Goal: Navigation & Orientation: Find specific page/section

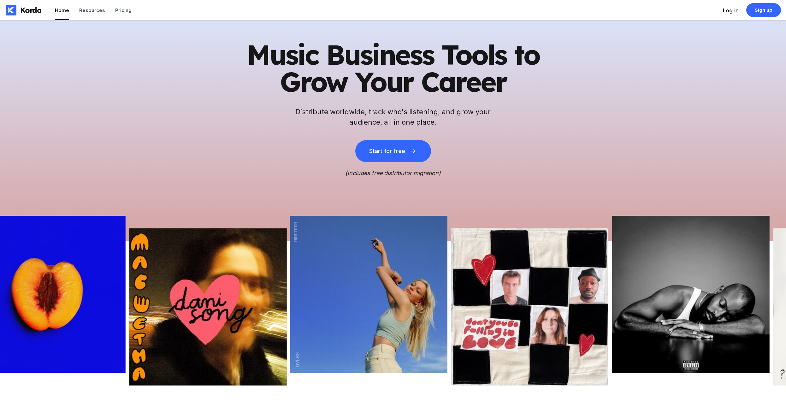
click at [727, 10] on div "Log in" at bounding box center [731, 10] width 16 height 6
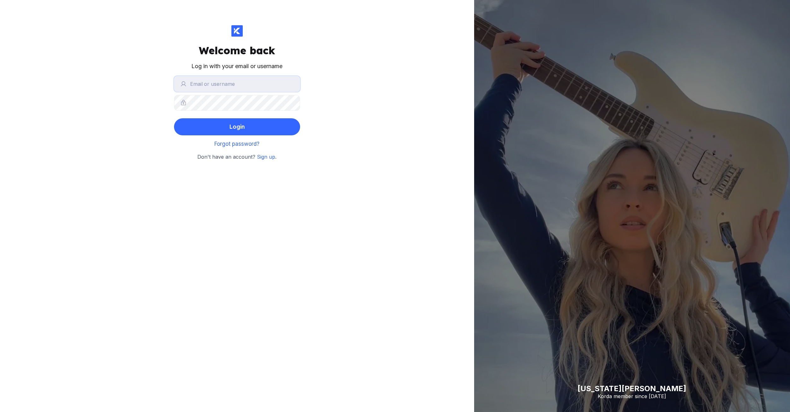
type input "[EMAIL_ADDRESS][DOMAIN_NAME]"
click at [217, 124] on button "Login" at bounding box center [237, 126] width 126 height 17
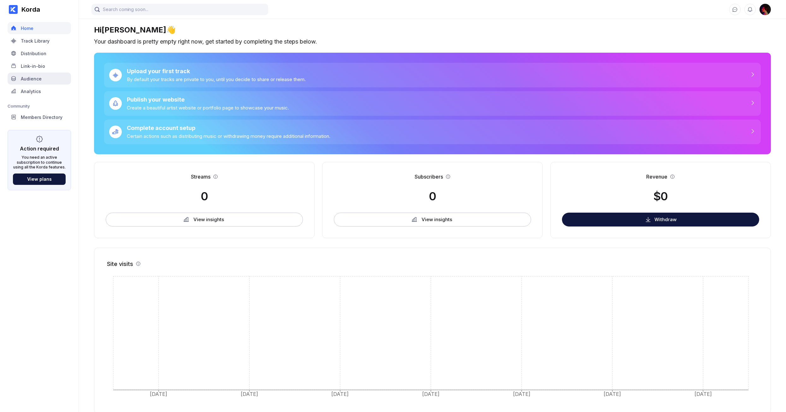
click at [44, 77] on div "Audience" at bounding box center [39, 79] width 63 height 12
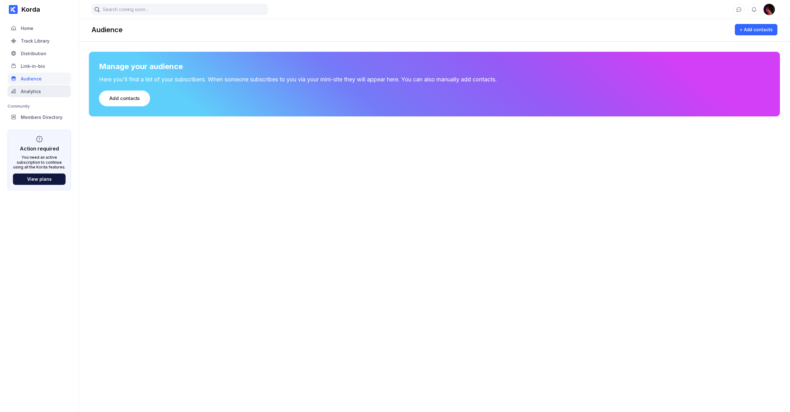
click at [40, 92] on div "Analytics" at bounding box center [31, 91] width 20 height 5
click at [44, 67] on div "Link-in-bio" at bounding box center [39, 66] width 63 height 12
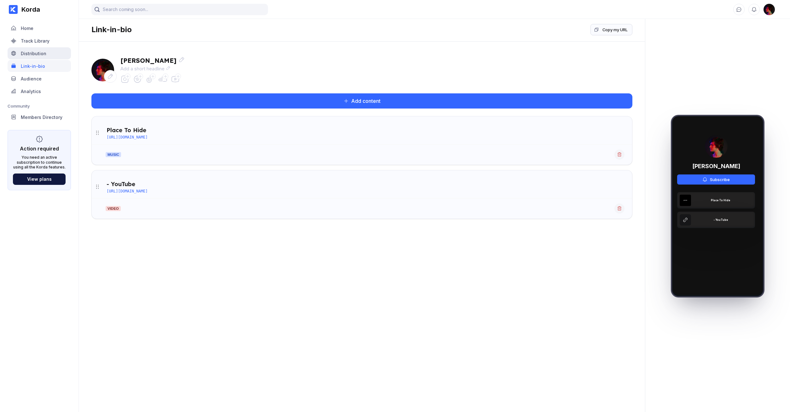
drag, startPoint x: 45, startPoint y: 55, endPoint x: 45, endPoint y: 51, distance: 3.5
click at [45, 51] on div "Distribution" at bounding box center [39, 53] width 63 height 12
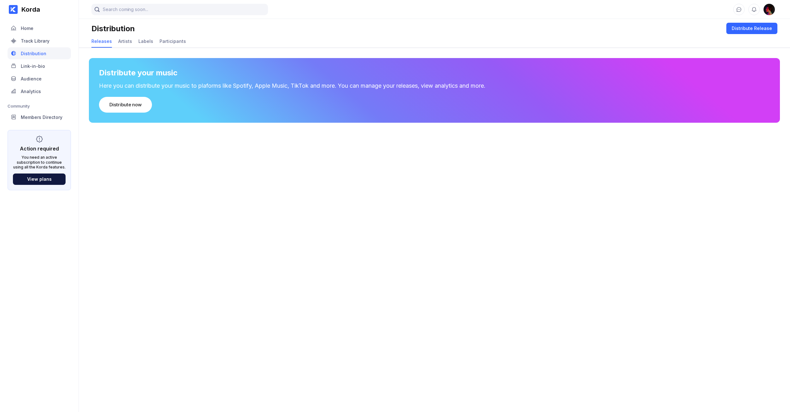
click at [45, 40] on div "Track Library" at bounding box center [35, 40] width 29 height 5
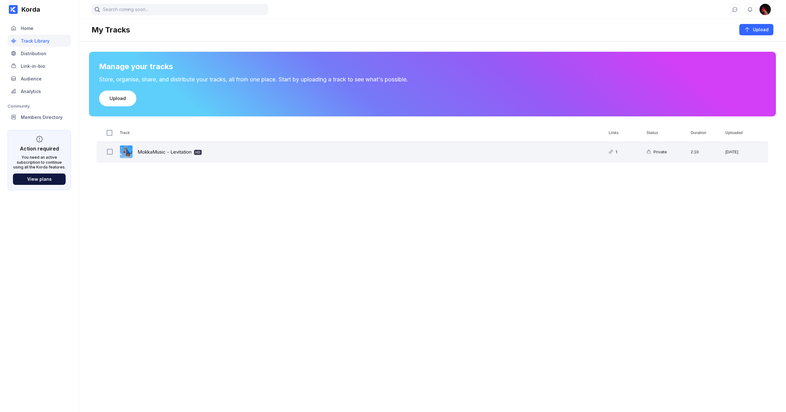
click at [656, 156] on div "Private" at bounding box center [659, 151] width 16 height 15
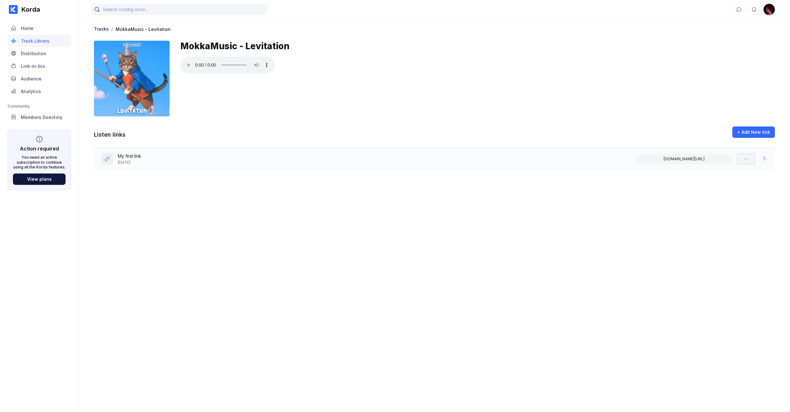
click at [743, 158] on icon at bounding box center [746, 159] width 6 height 6
